Goal: Check status: Check status

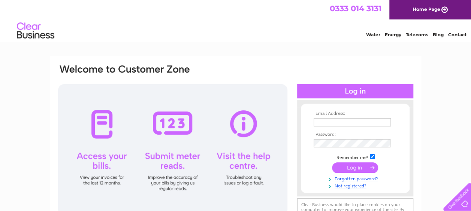
type input "business.property@fife.gov.uk"
click at [346, 168] on input "submit" at bounding box center [355, 167] width 46 height 10
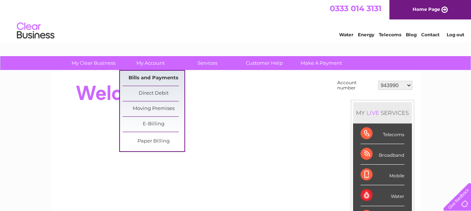
click at [157, 78] on link "Bills and Payments" at bounding box center [153, 78] width 62 height 15
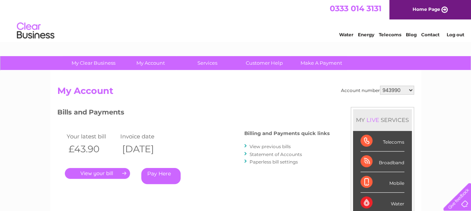
click at [381, 91] on select "943990 997180 1100436 1136008 1145621 3025650 30264716 30265126 30274253 302771…" at bounding box center [397, 90] width 34 height 9
select select "30322424"
click at [380, 86] on select "943990 997180 1100436 1136008 1145621 3025650 30264716 30265126 30274253 302771…" at bounding box center [397, 90] width 34 height 9
